Goal: Register for event/course

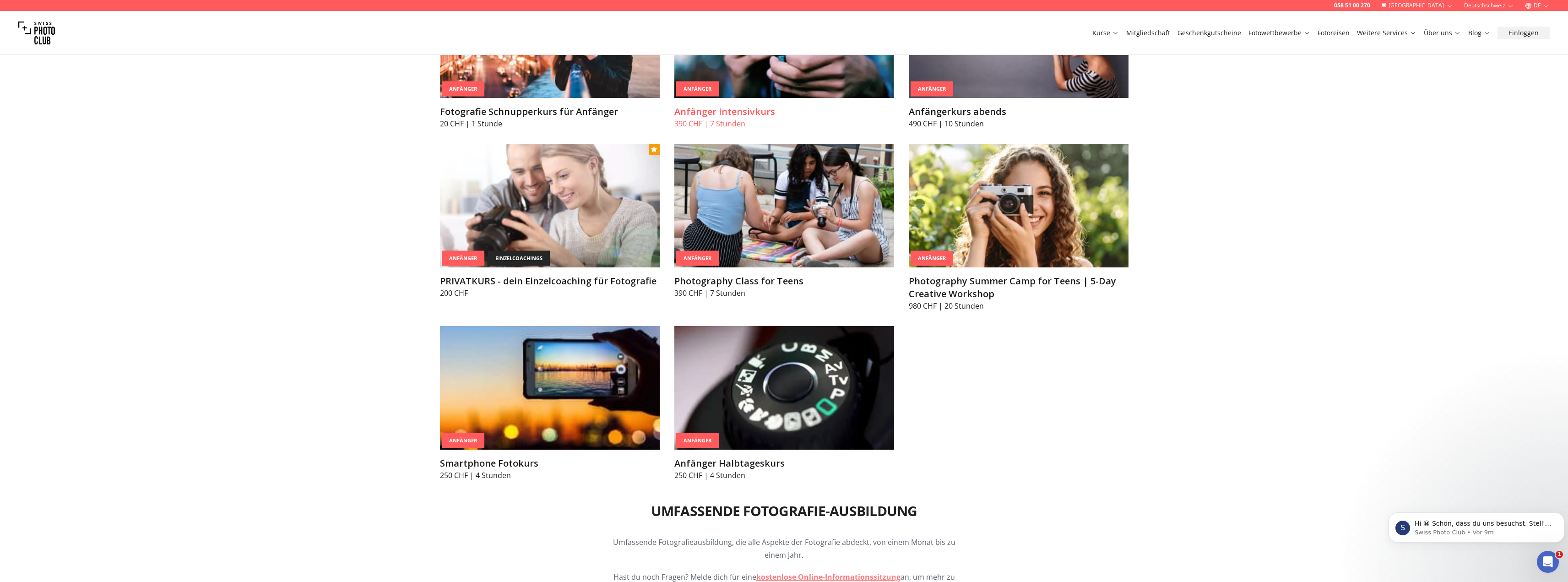
scroll to position [640, 0]
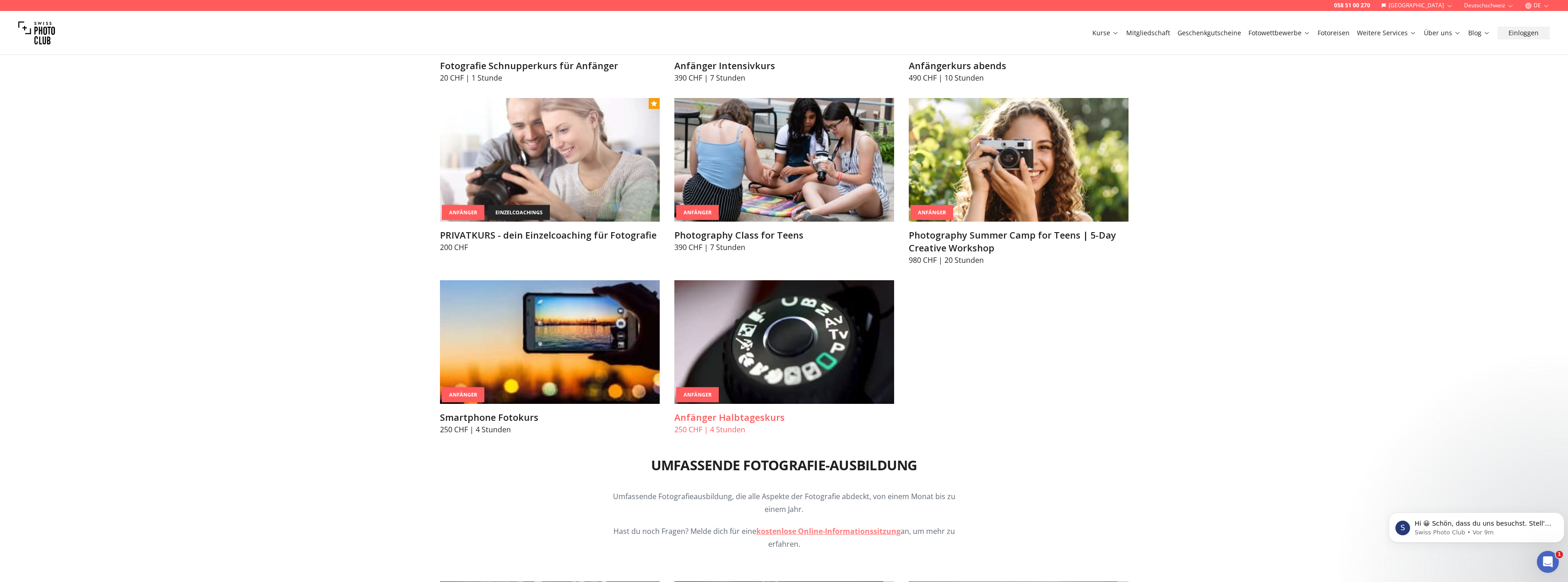
click at [838, 332] on img at bounding box center [784, 342] width 220 height 123
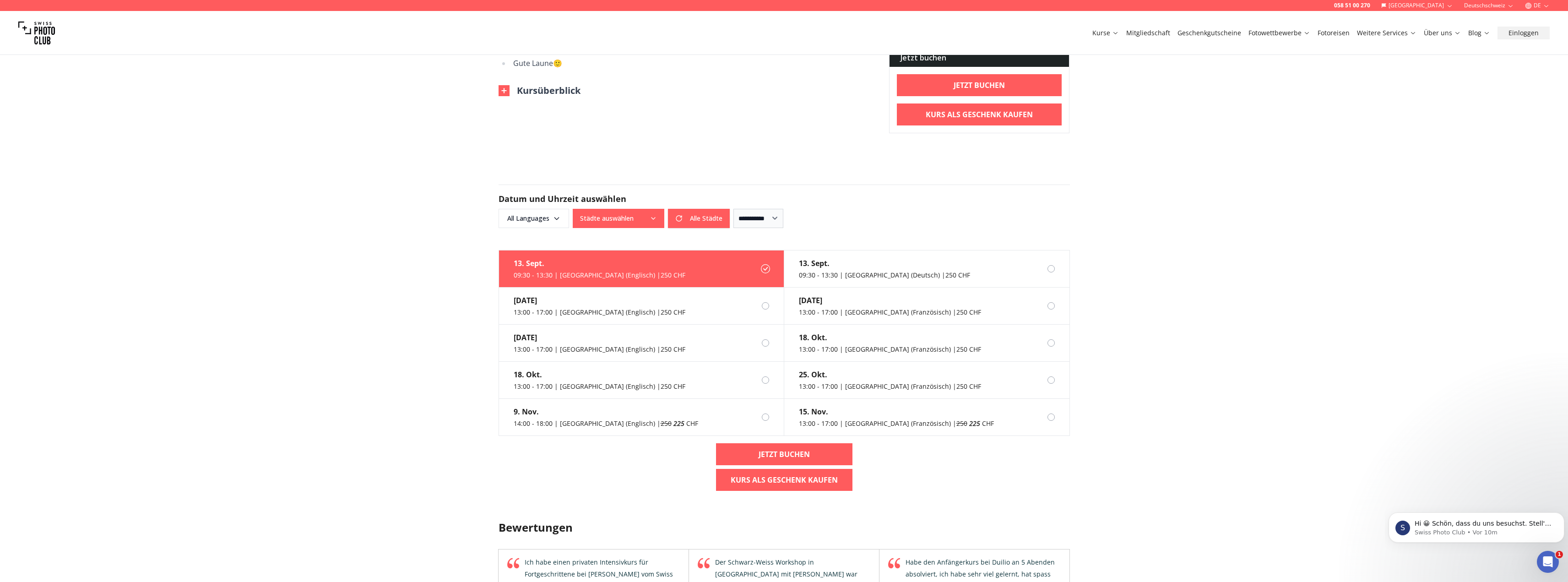
scroll to position [549, 0]
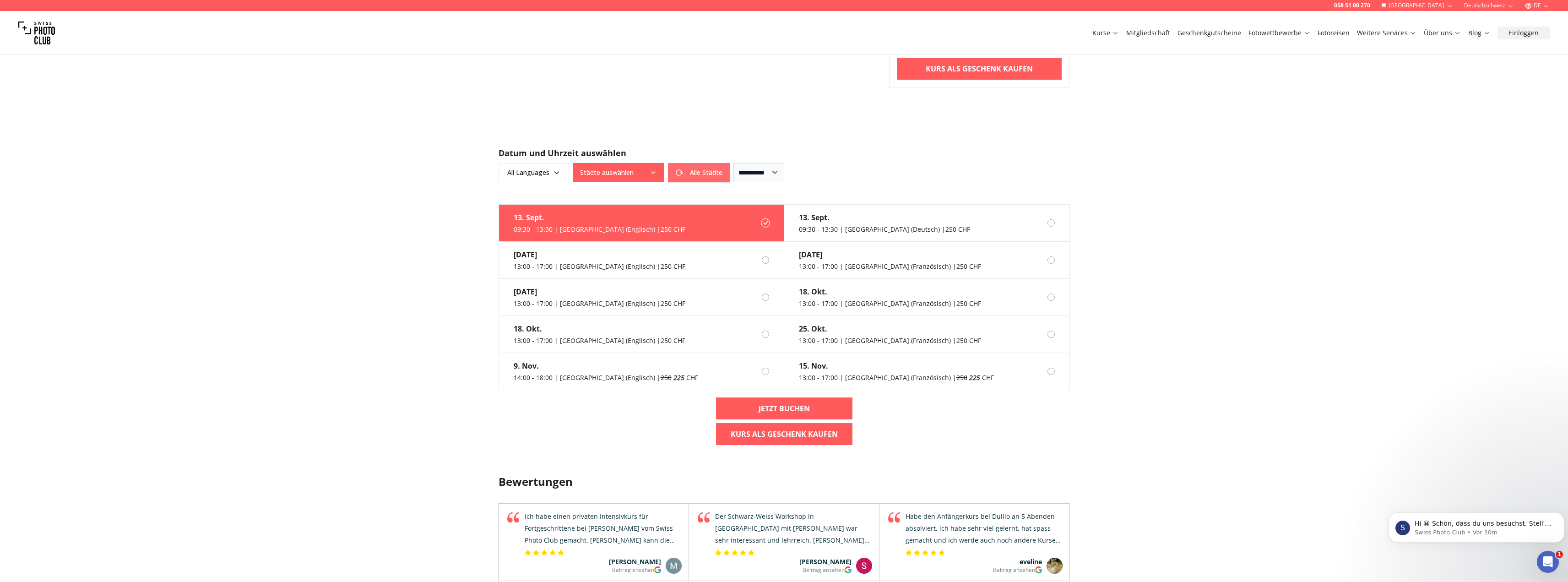
click at [721, 171] on button "Alle Städte" at bounding box center [699, 172] width 62 height 19
click at [767, 171] on select "**********" at bounding box center [758, 172] width 50 height 19
click at [704, 172] on div "Alle Städte Alle Städte" at bounding box center [651, 172] width 157 height 19
click at [531, 175] on span "All Languages" at bounding box center [534, 172] width 68 height 16
click at [524, 221] on label "German" at bounding box center [531, 220] width 57 height 11
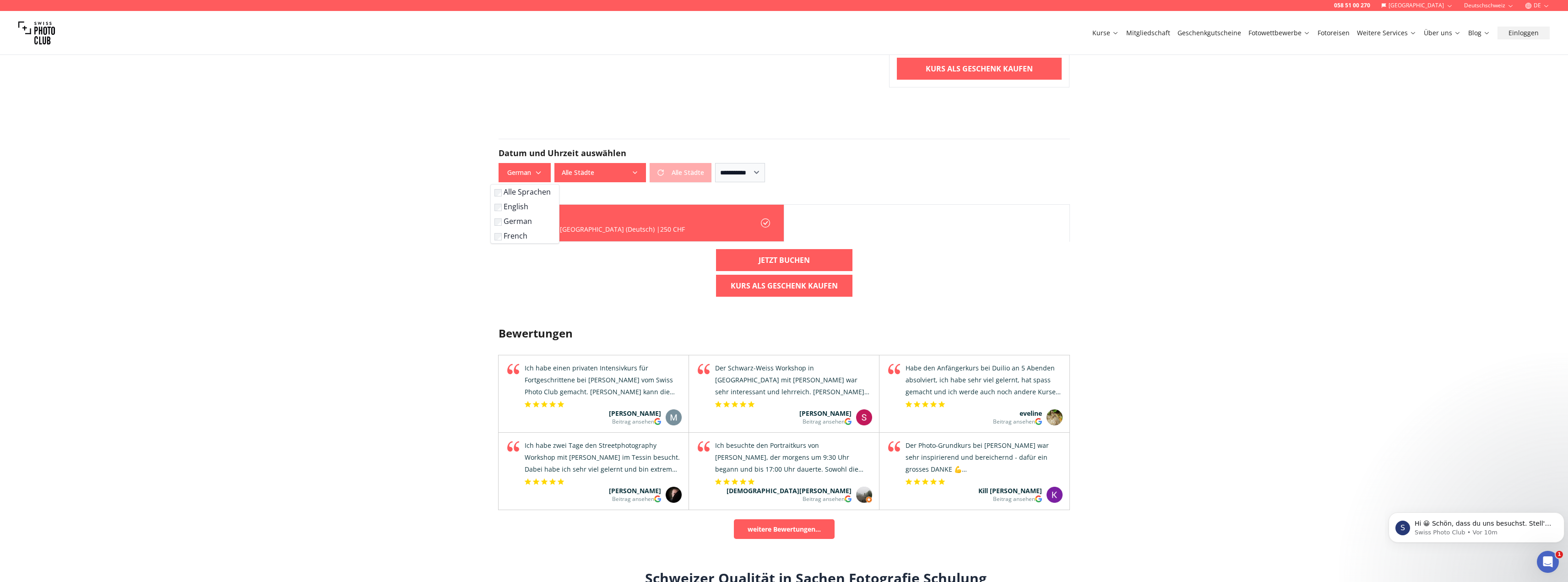
click at [608, 171] on button "Alle Städte" at bounding box center [600, 172] width 92 height 19
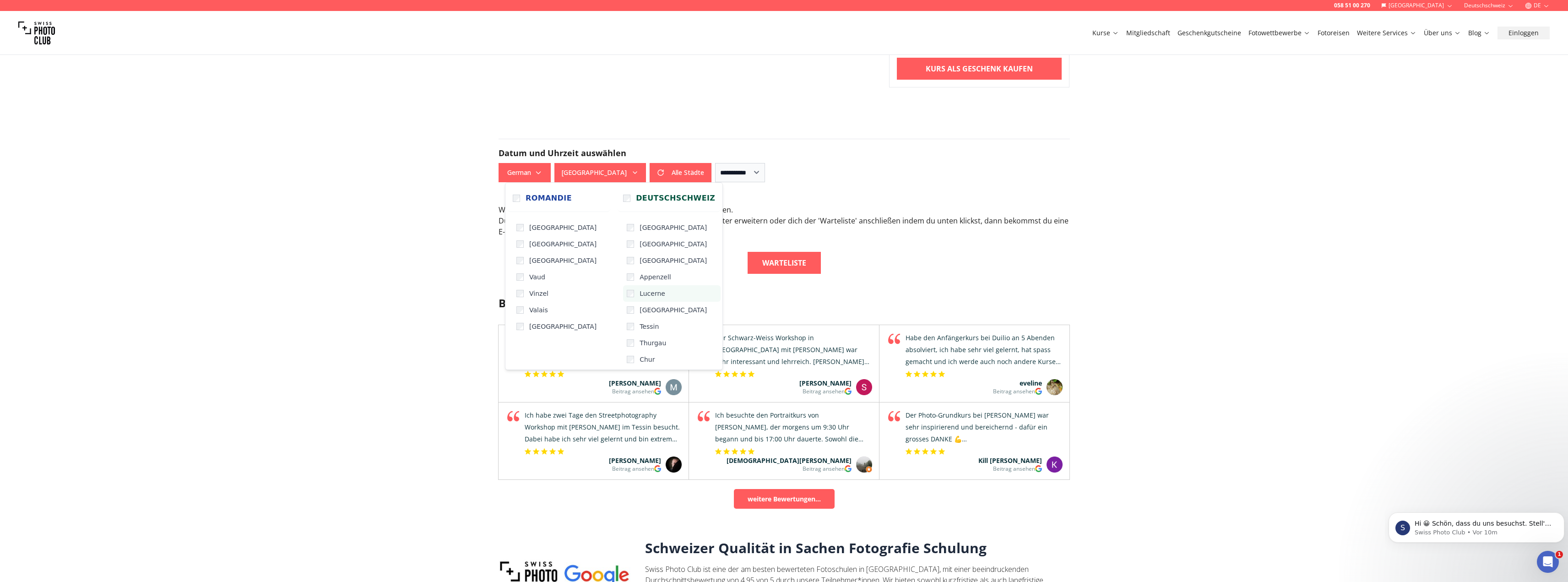
click at [623, 291] on label "Lucerne" at bounding box center [672, 294] width 98 height 16
click at [896, 231] on div "Wir haben keine verfügbaren Klassen die zu deiner Auswahl passen . Du kannst de…" at bounding box center [784, 220] width 571 height 33
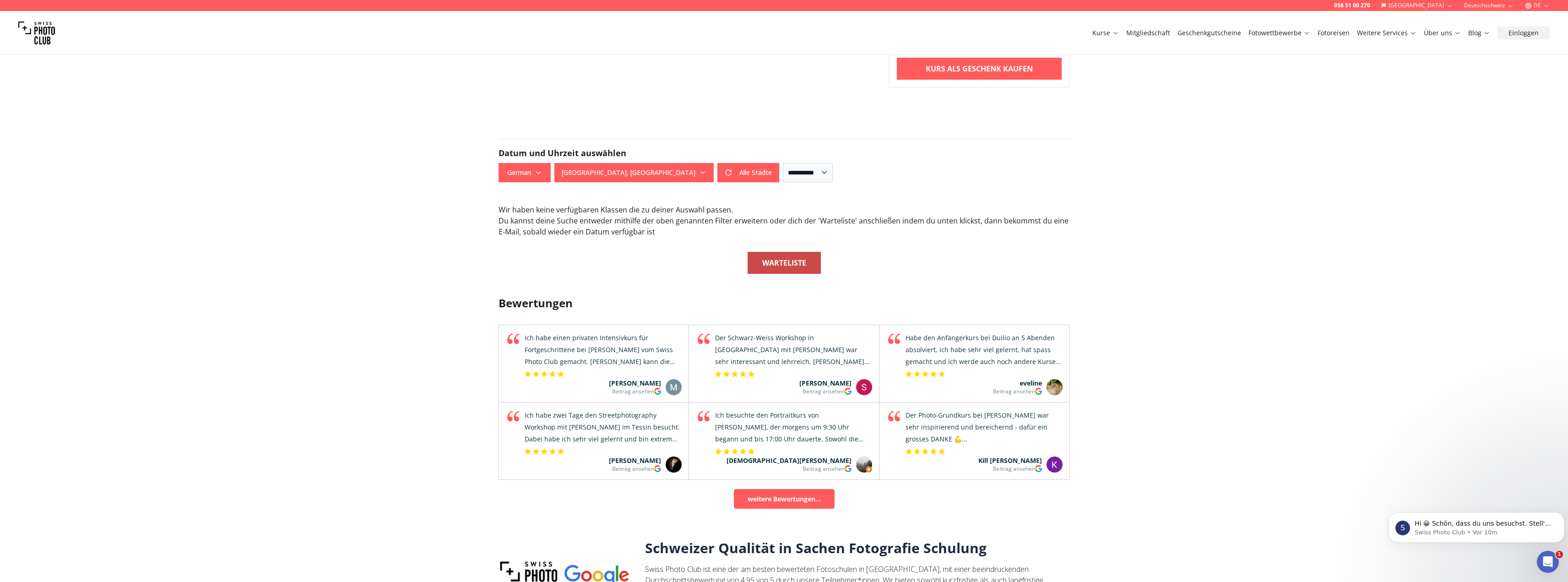
click at [802, 261] on b "Warteliste" at bounding box center [784, 263] width 44 height 11
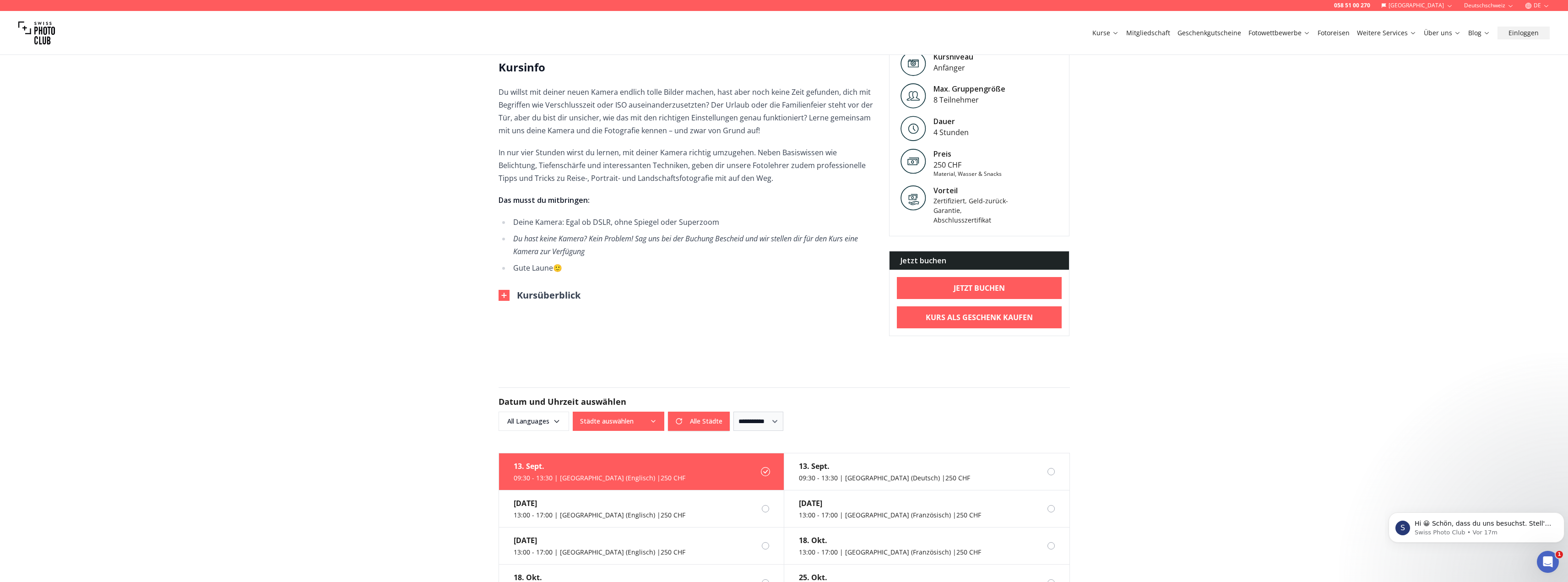
scroll to position [229, 0]
